Goal: Task Accomplishment & Management: Complete application form

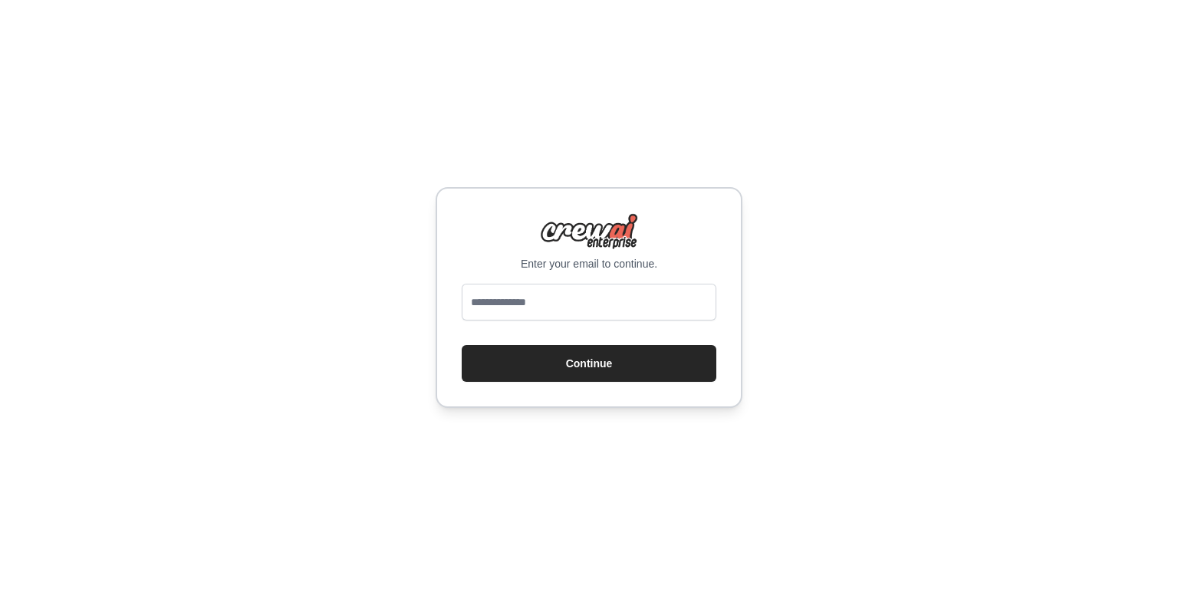
click at [706, 78] on div "Enter your email to continue. Continue" at bounding box center [589, 297] width 1178 height 595
click at [583, 307] on input "email" at bounding box center [589, 302] width 255 height 37
type input "**********"
click at [462, 345] on button "Continue" at bounding box center [589, 363] width 255 height 37
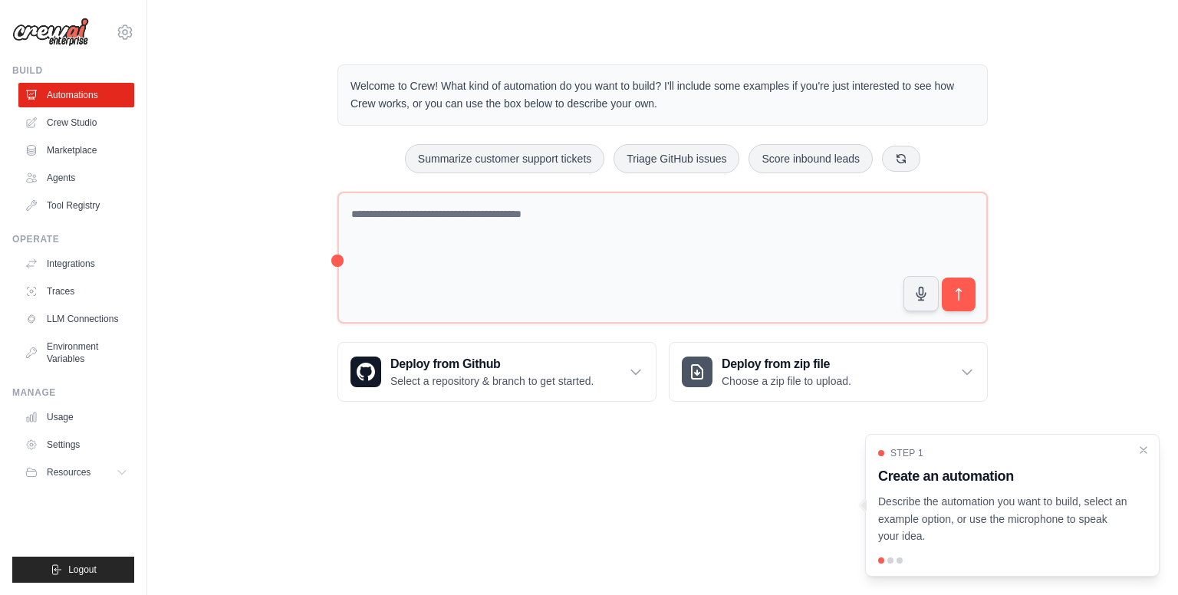
click at [560, 54] on div "Welcome to Crew! What kind of automation do you want to build? I'll include som…" at bounding box center [662, 233] width 687 height 386
click at [1146, 450] on icon "Close walkthrough" at bounding box center [1143, 449] width 14 height 14
